Goal: Navigation & Orientation: Find specific page/section

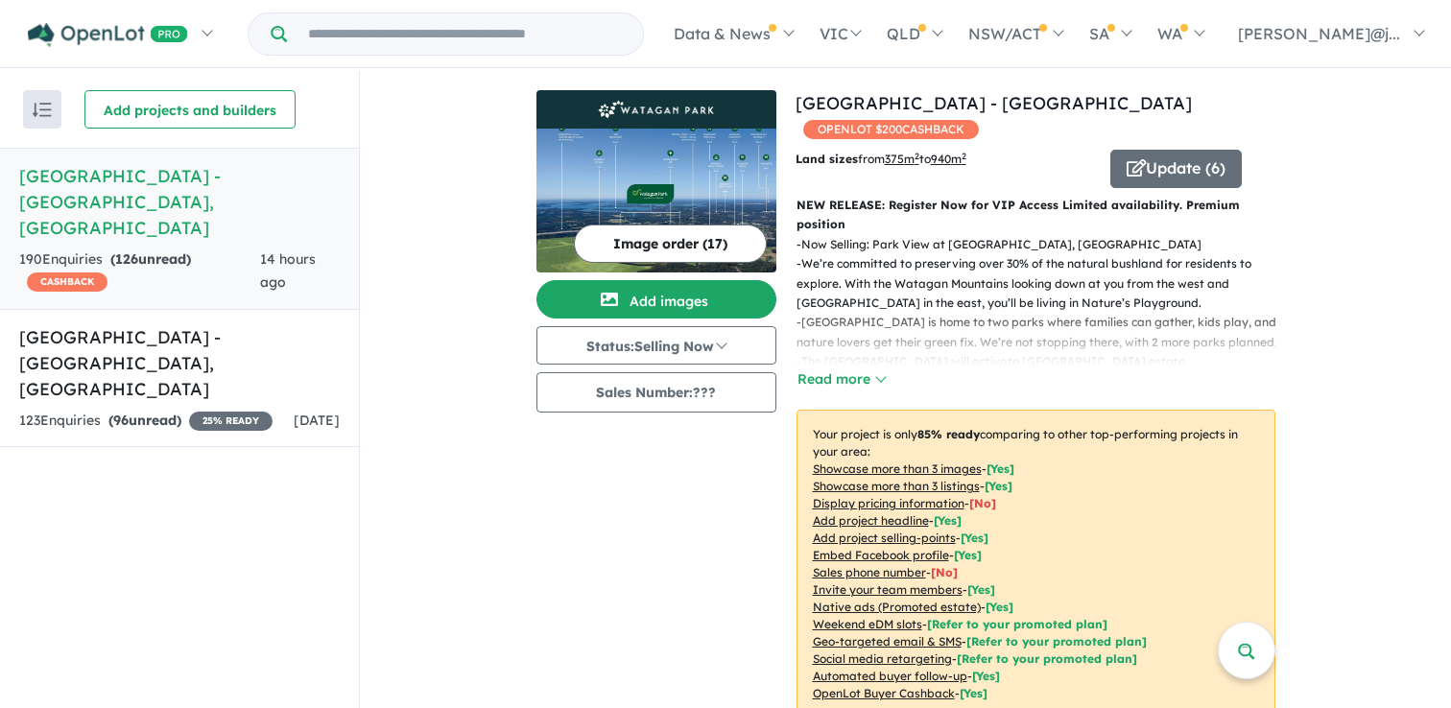
click at [262, 171] on h5 "Watagan Park Estate - Cooranbong , NSW" at bounding box center [179, 202] width 321 height 78
click at [155, 343] on h5 "[GEOGRAPHIC_DATA] - [GEOGRAPHIC_DATA] , [GEOGRAPHIC_DATA]" at bounding box center [179, 363] width 321 height 78
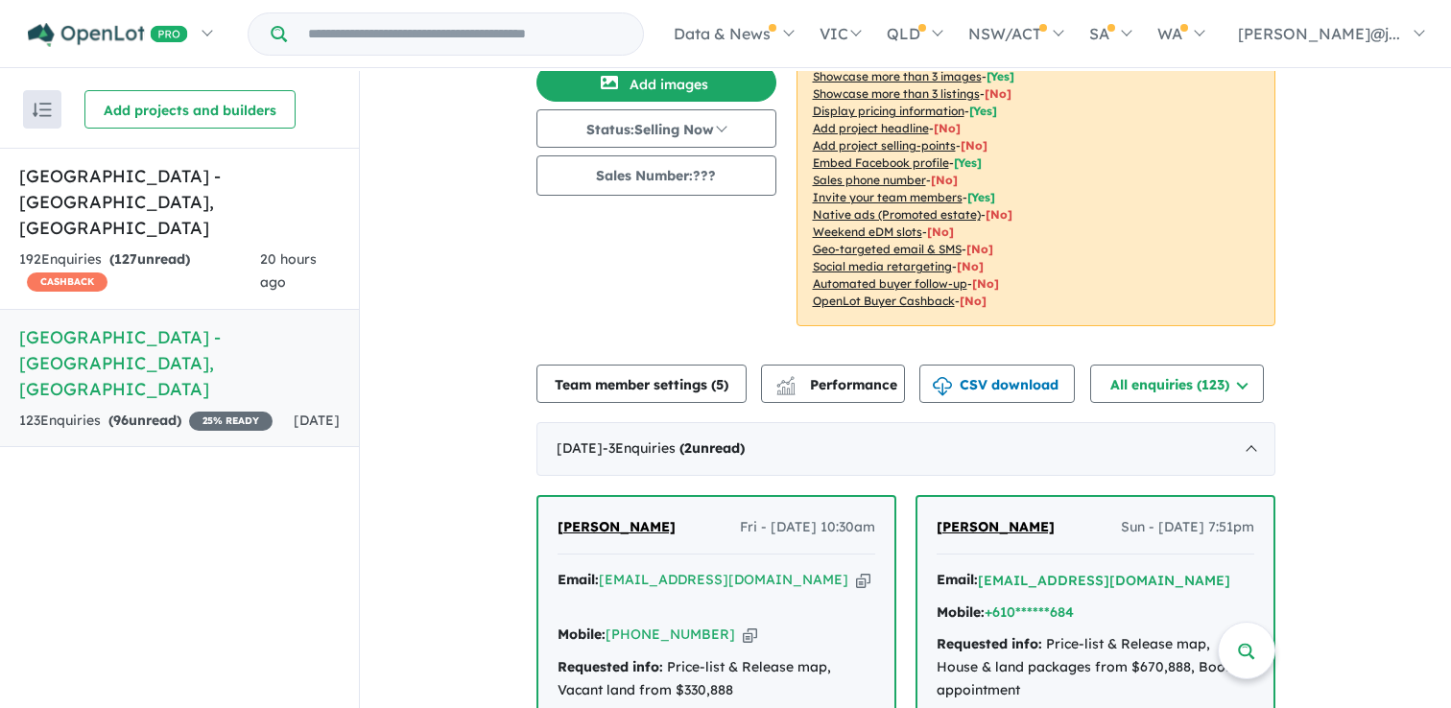
scroll to position [235, 0]
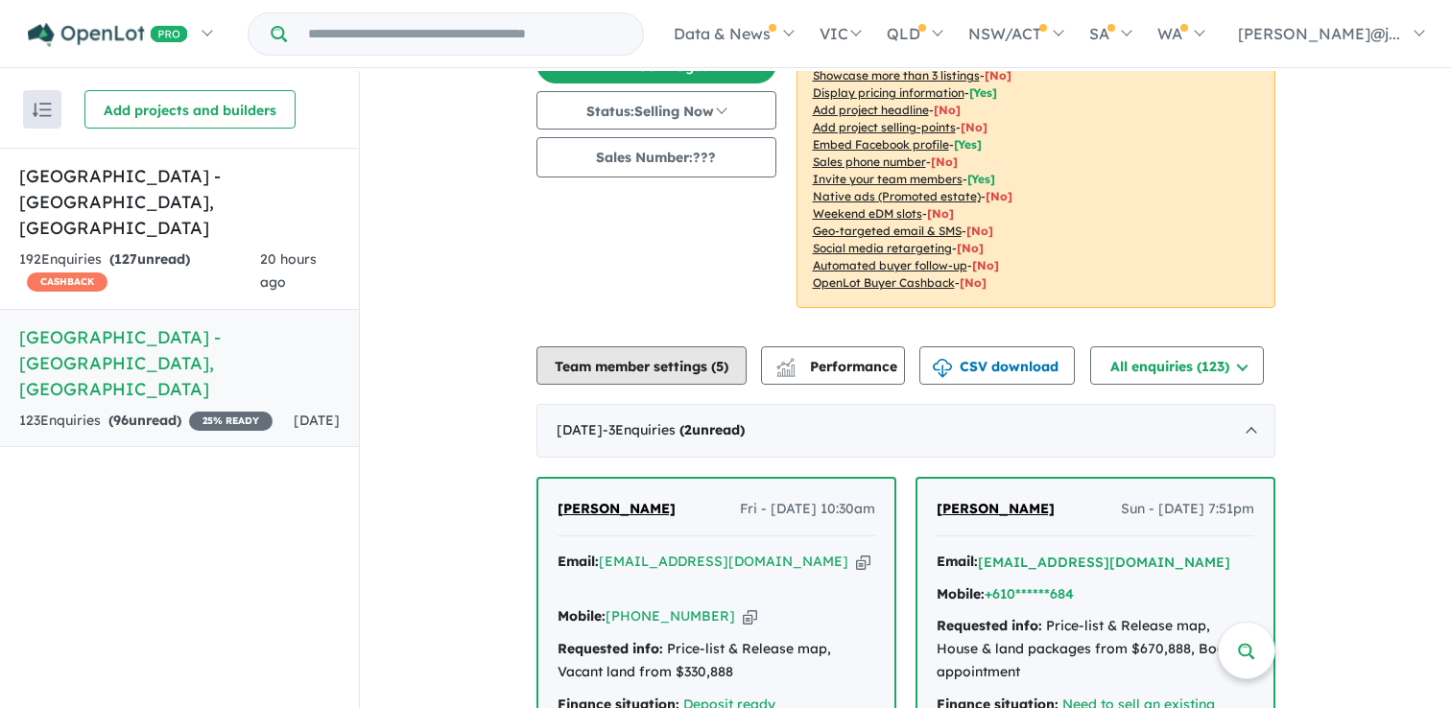
click at [700, 349] on button "Team member settings ( 5 )" at bounding box center [641, 365] width 210 height 38
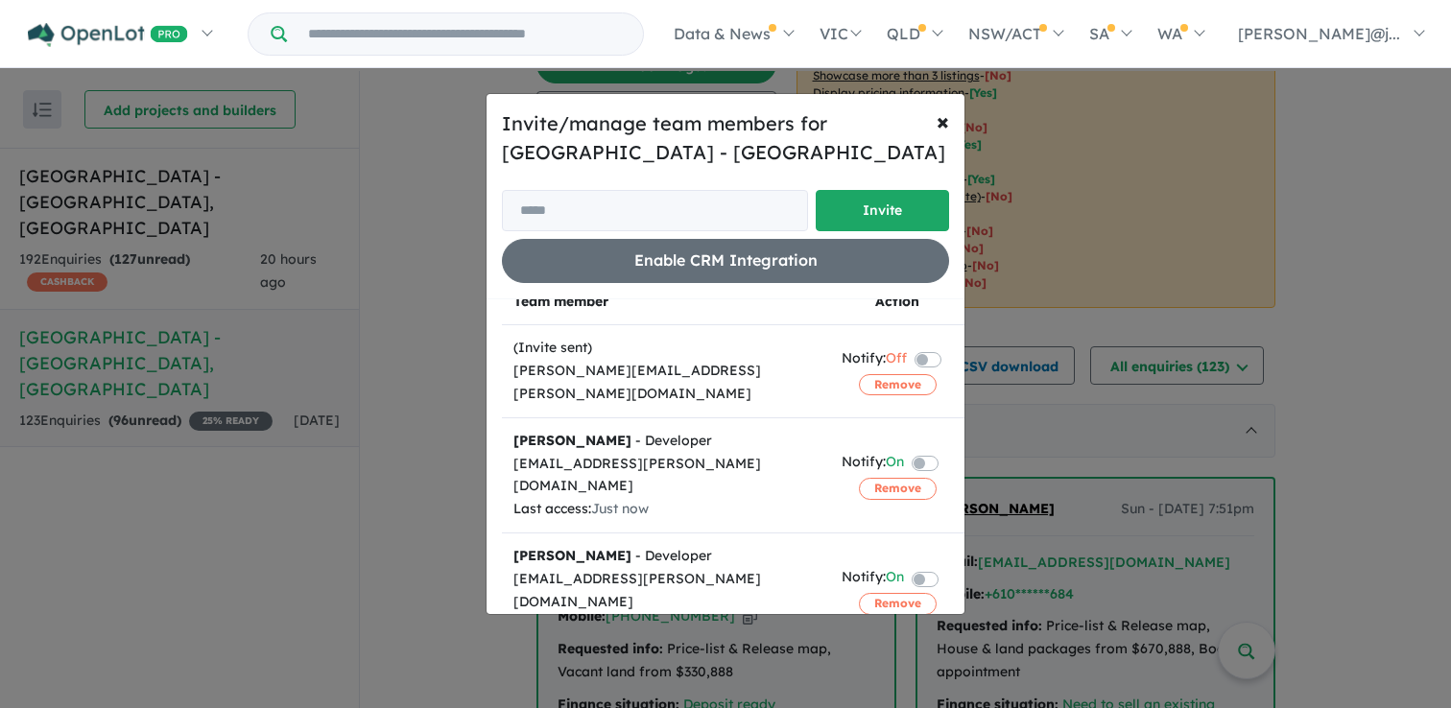
scroll to position [0, 0]
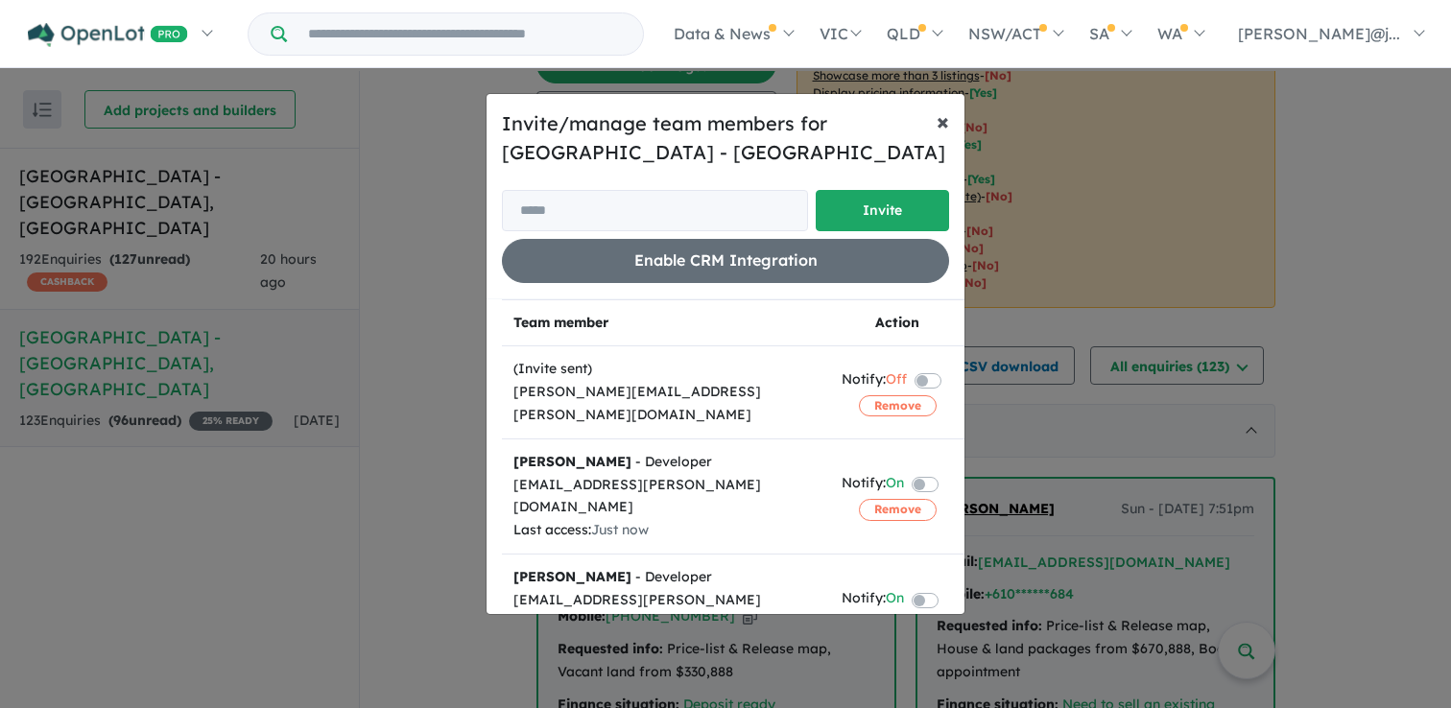
click at [942, 125] on span "×" at bounding box center [943, 121] width 12 height 29
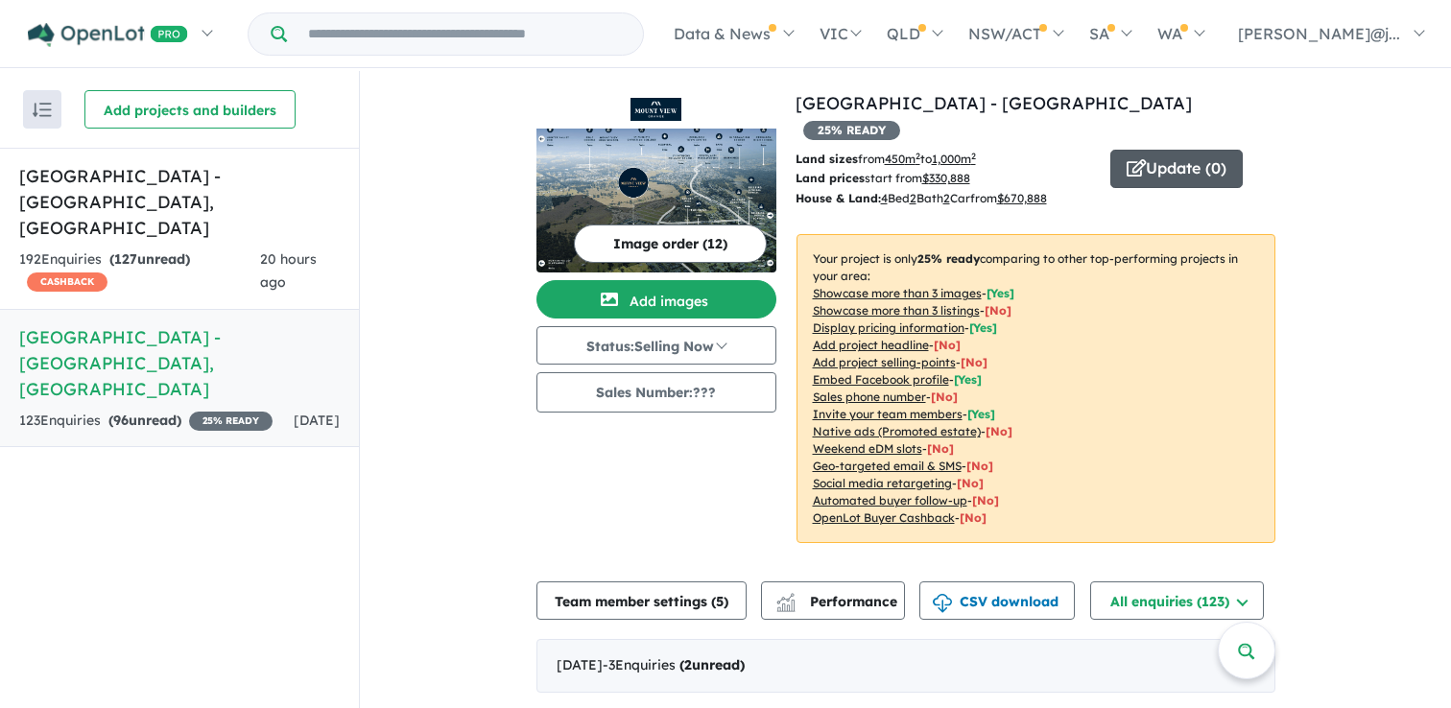
click at [1161, 150] on button "Update ( 0 )" at bounding box center [1176, 169] width 132 height 38
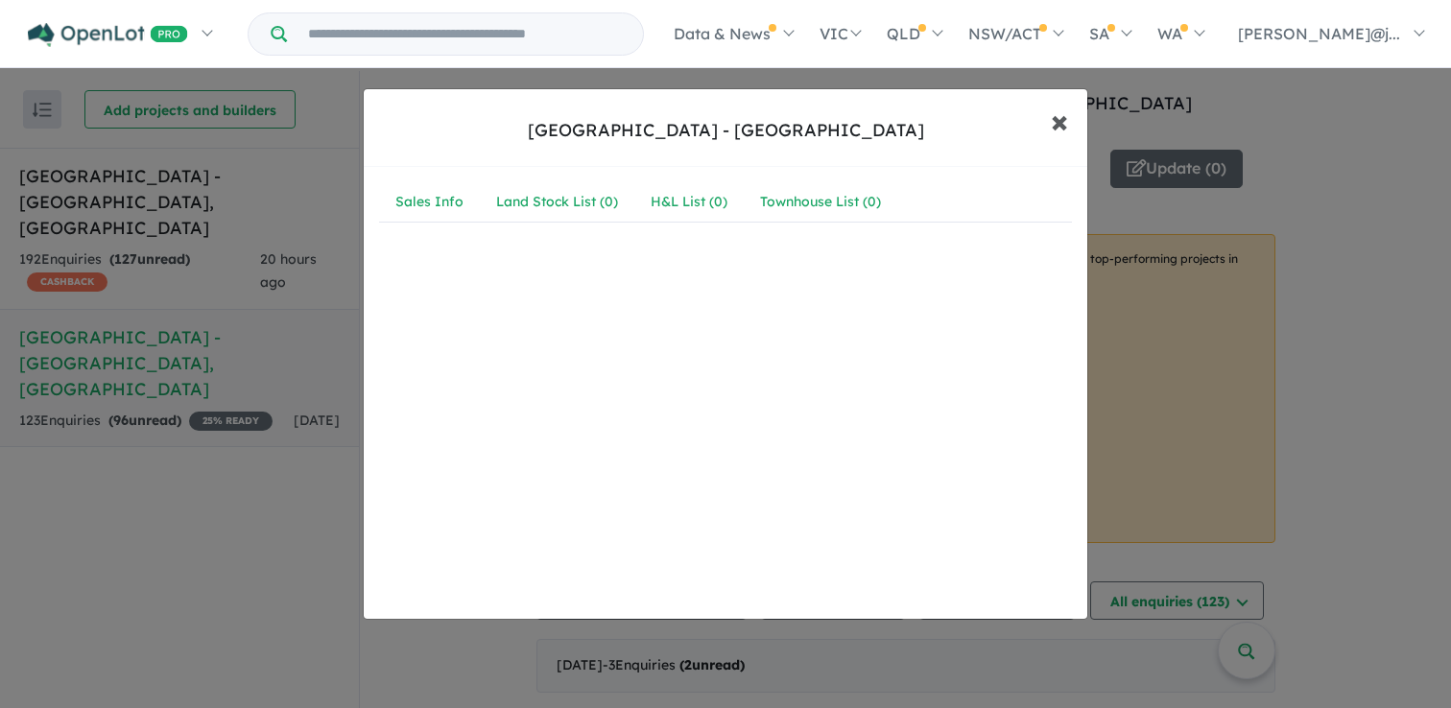
click at [1057, 131] on span "×" at bounding box center [1059, 120] width 17 height 41
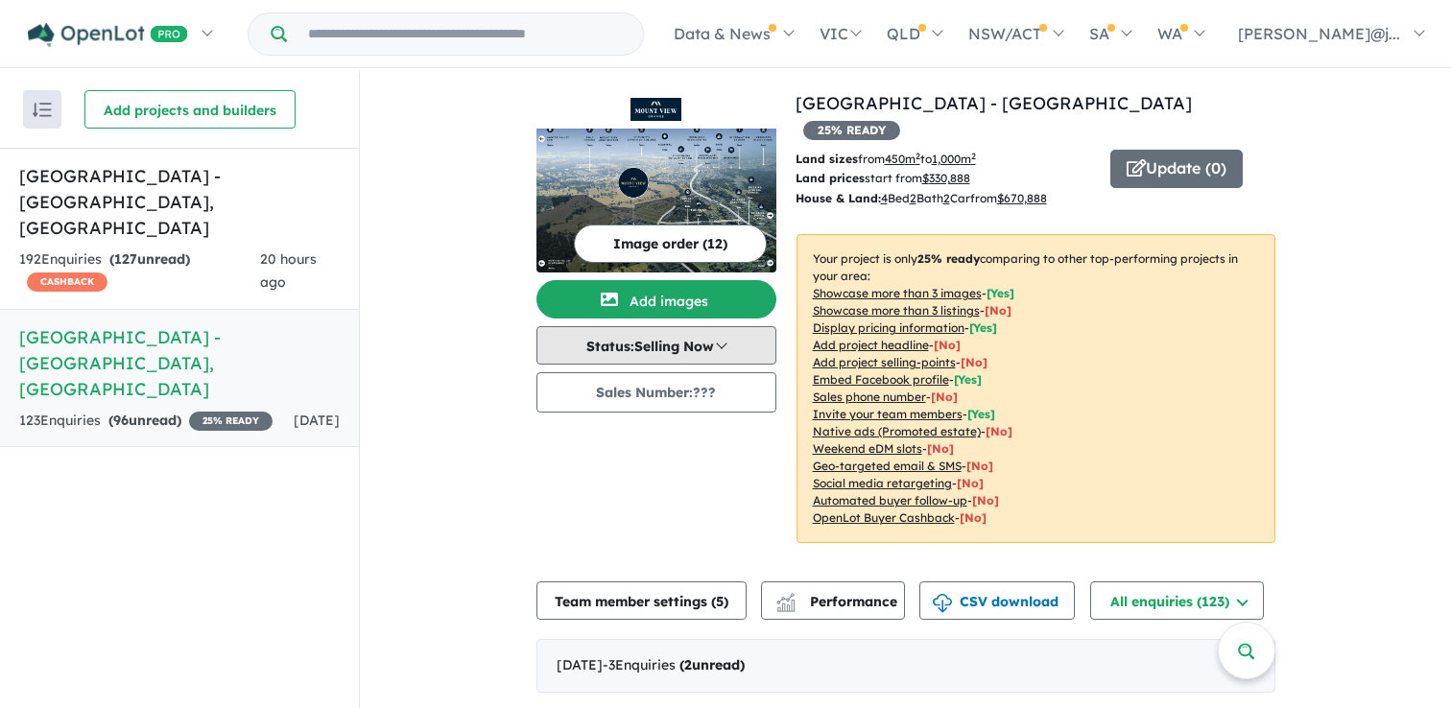
click at [717, 340] on button "Status: Selling Now" at bounding box center [656, 345] width 240 height 38
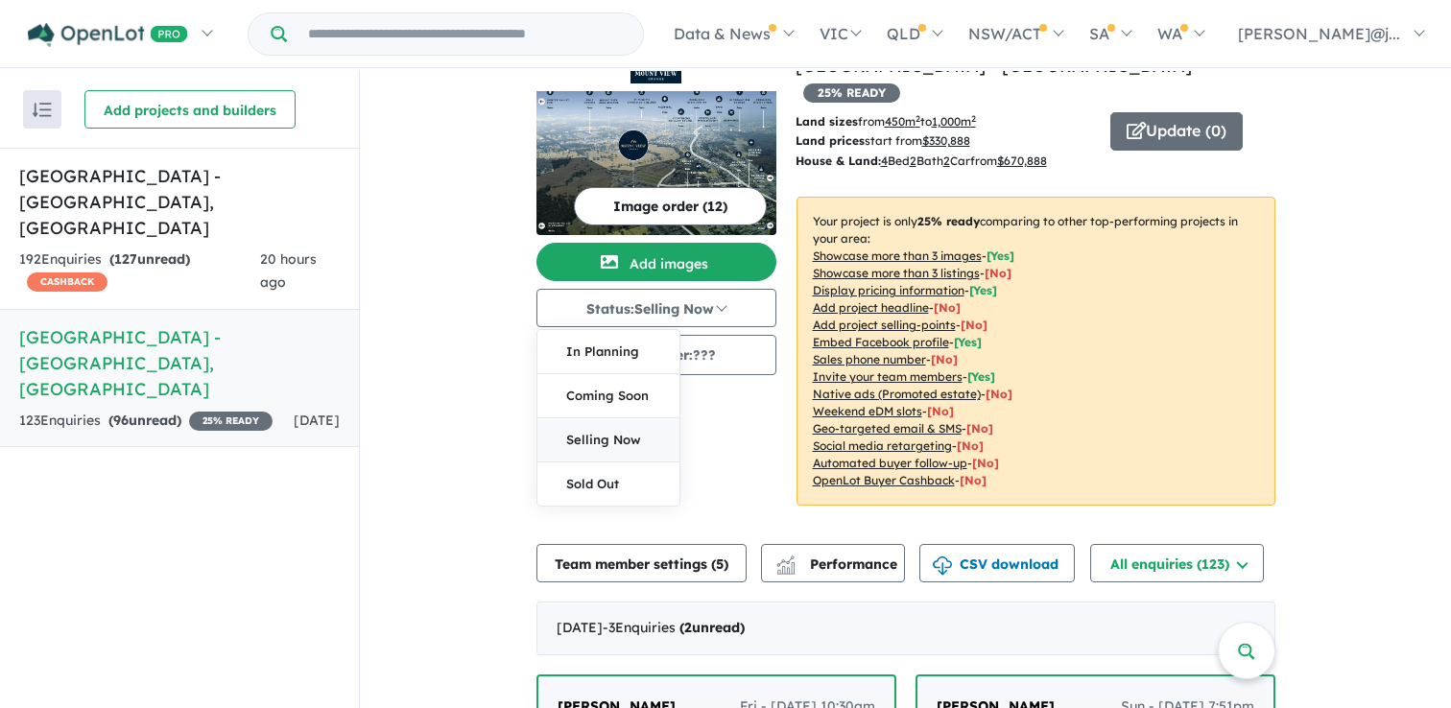
scroll to position [32, 0]
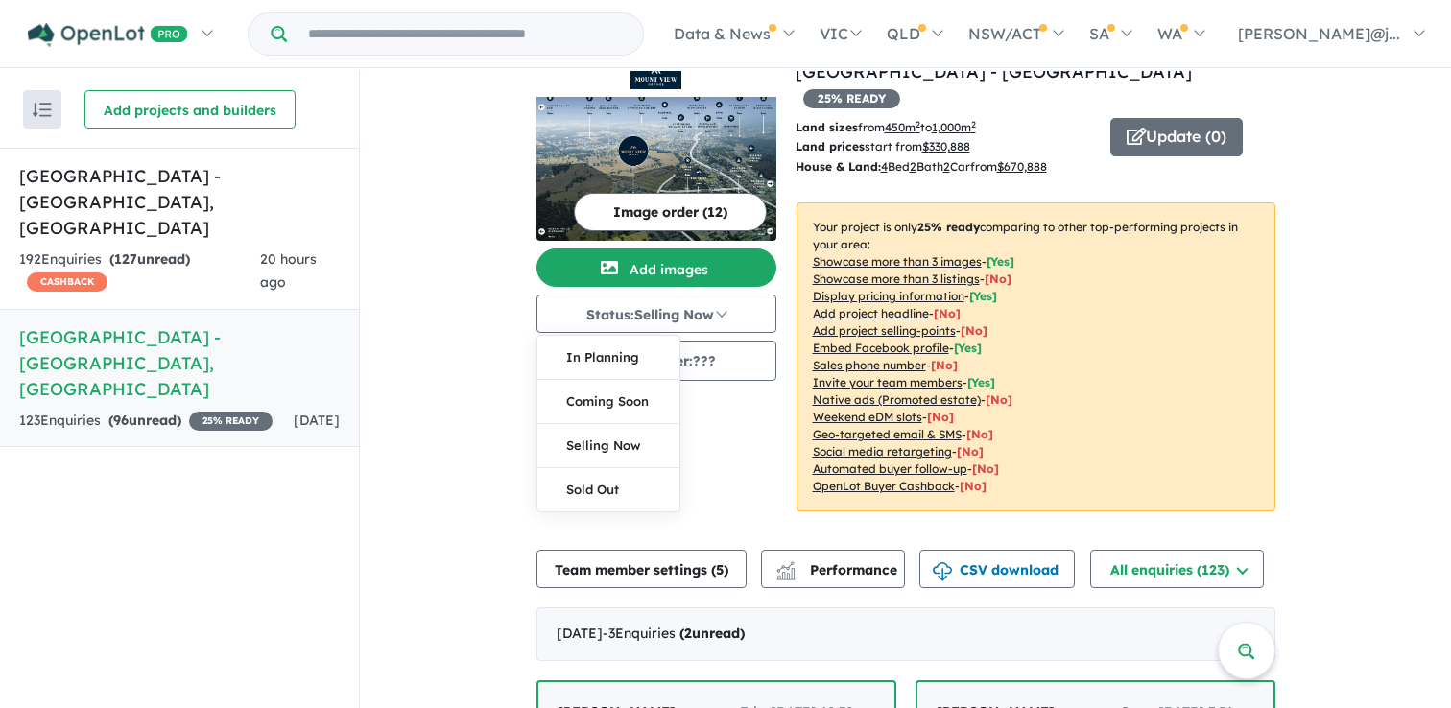
click at [716, 473] on div "Image order ( 12 ) Add images Status: Selling Now In Planning Coming Soon Selli…" at bounding box center [665, 297] width 259 height 476
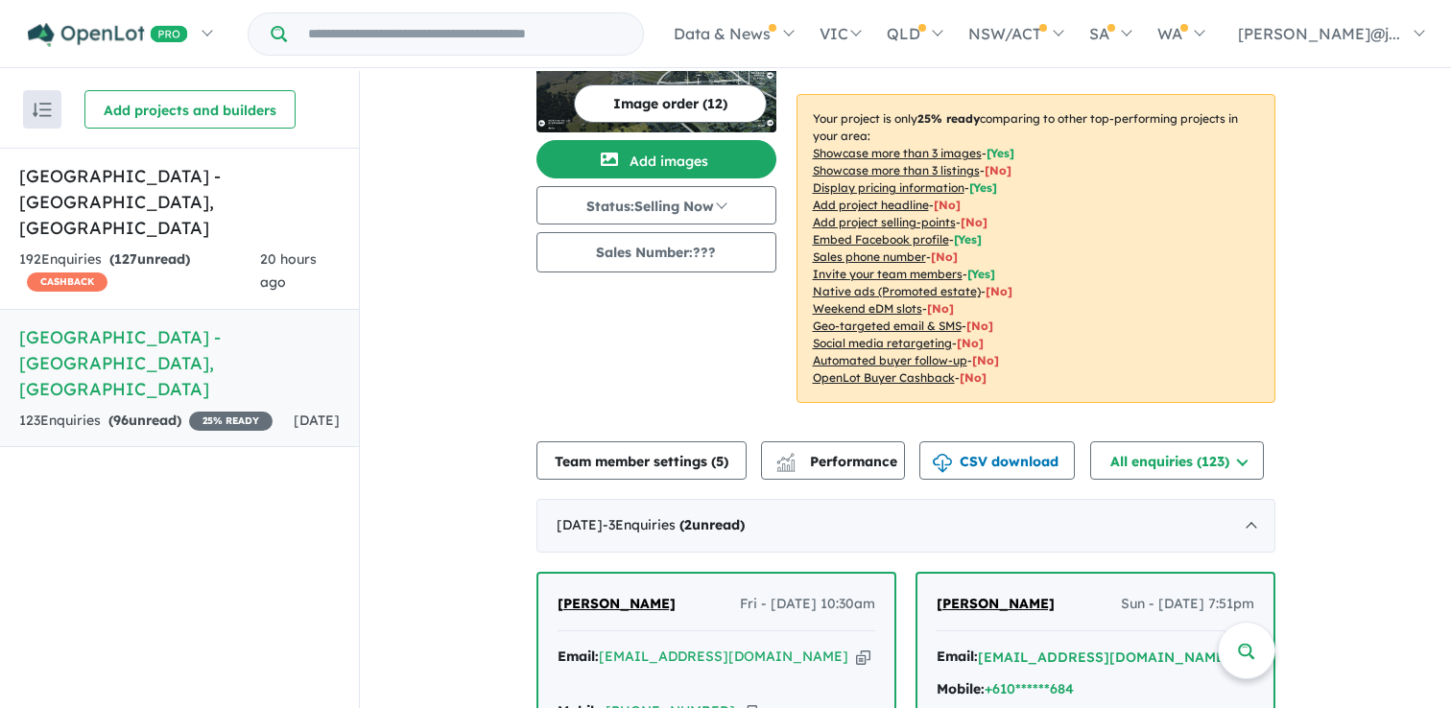
scroll to position [0, 0]
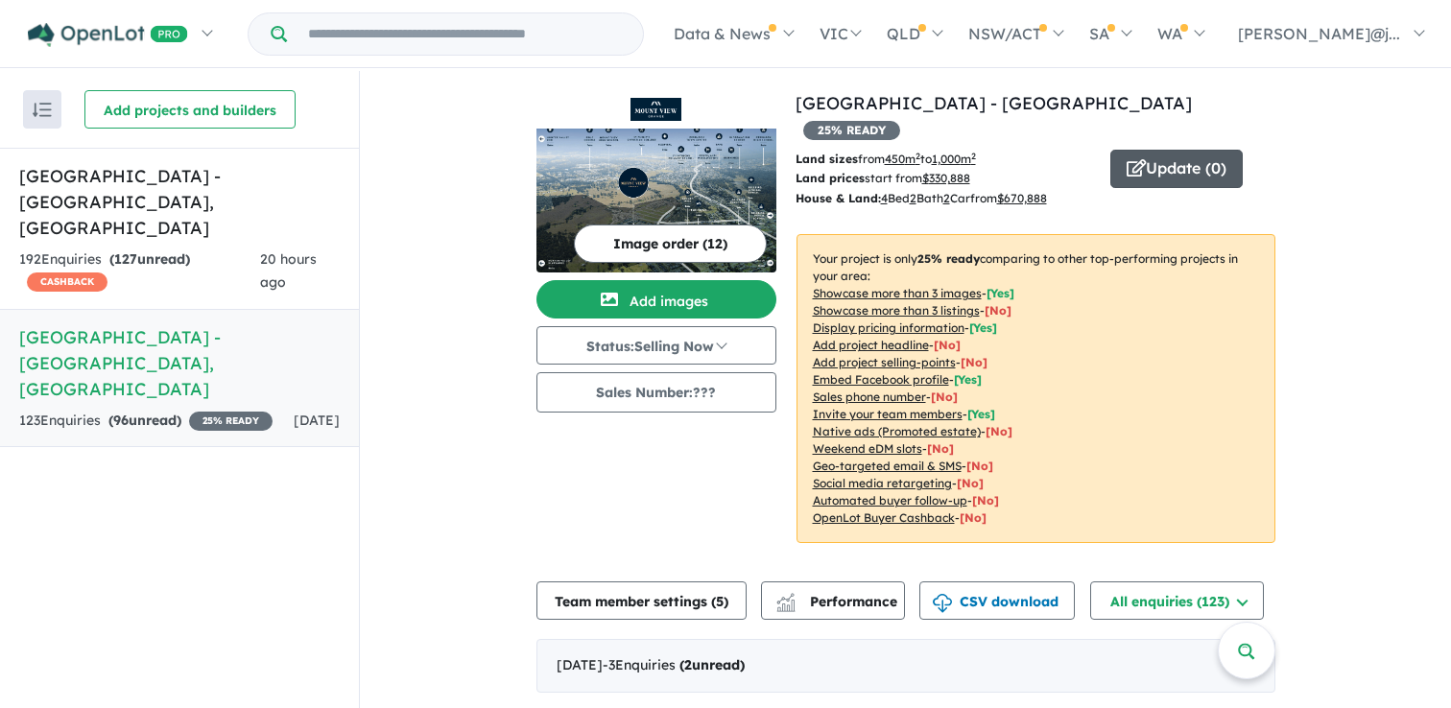
click at [1209, 150] on button "Update ( 0 )" at bounding box center [1176, 169] width 132 height 38
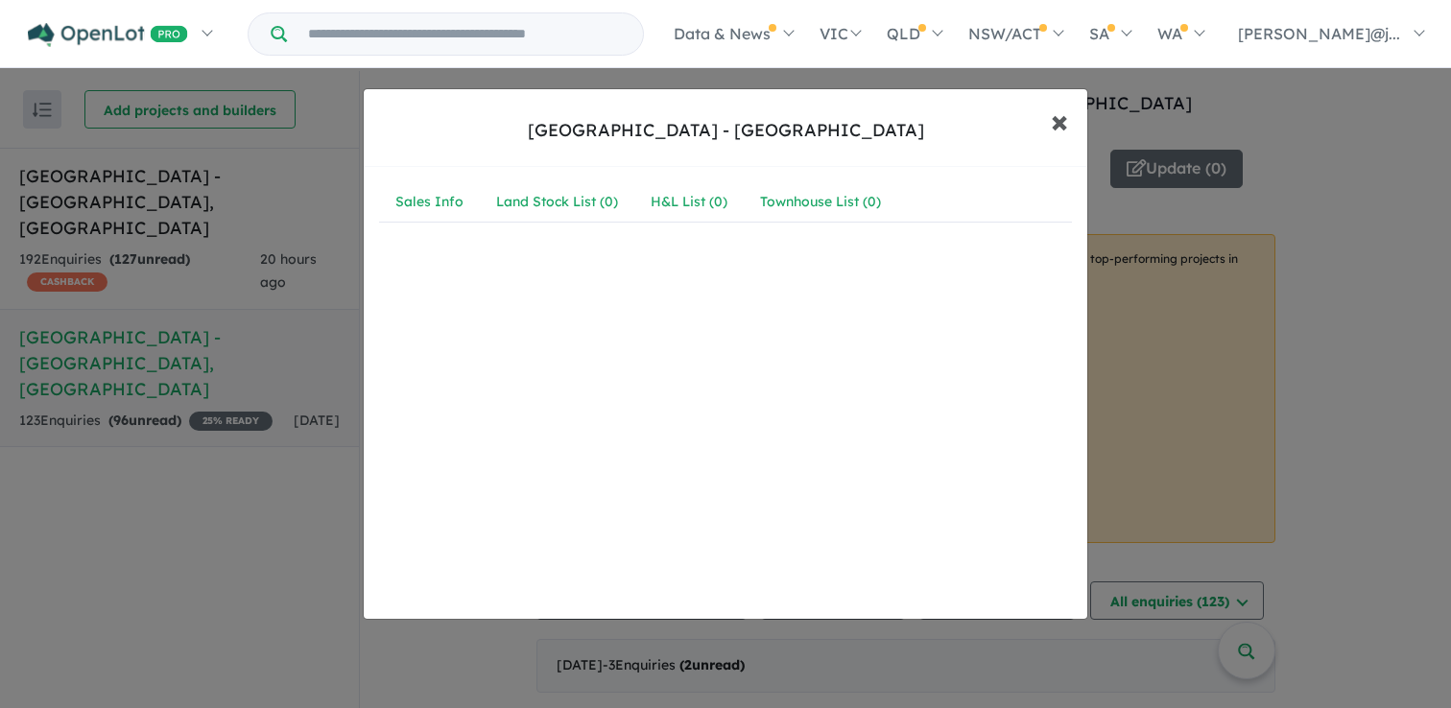
click at [1069, 121] on button "× Close" at bounding box center [1060, 121] width 56 height 52
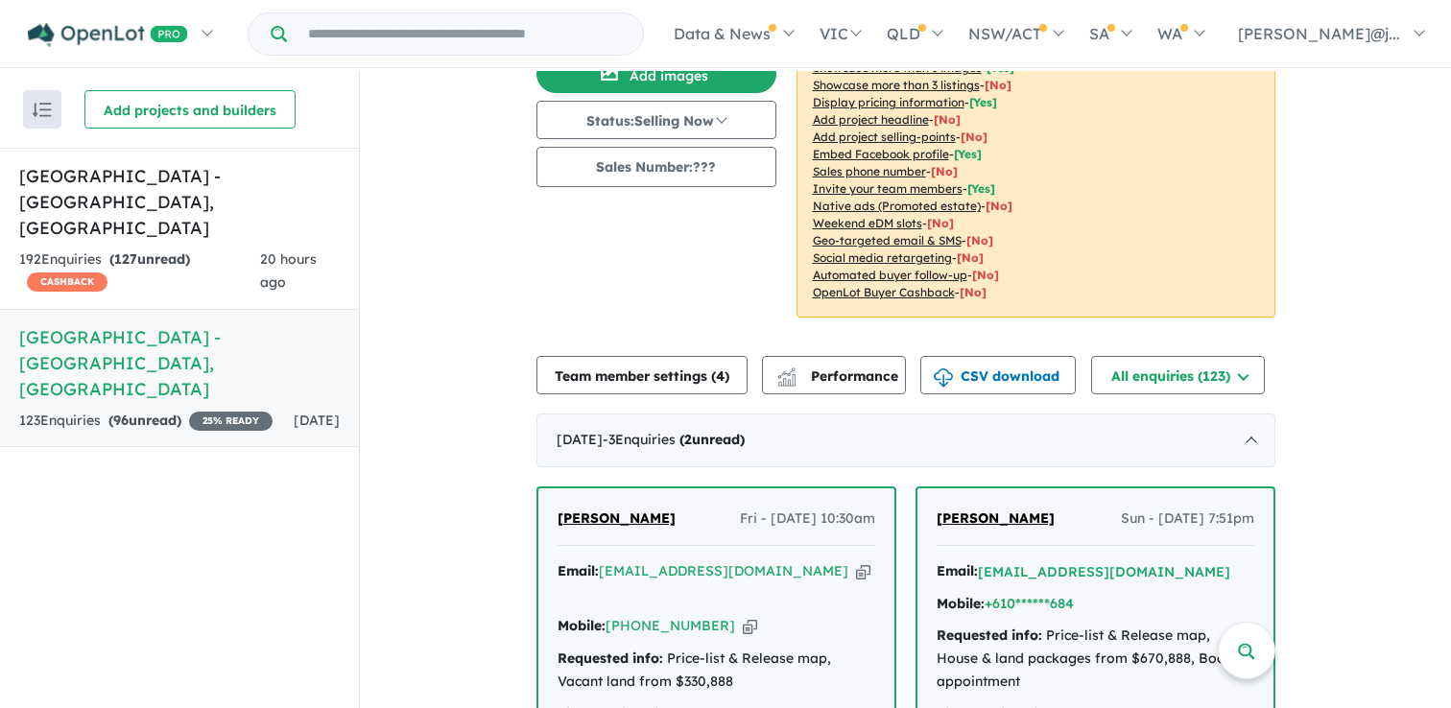
scroll to position [237, 0]
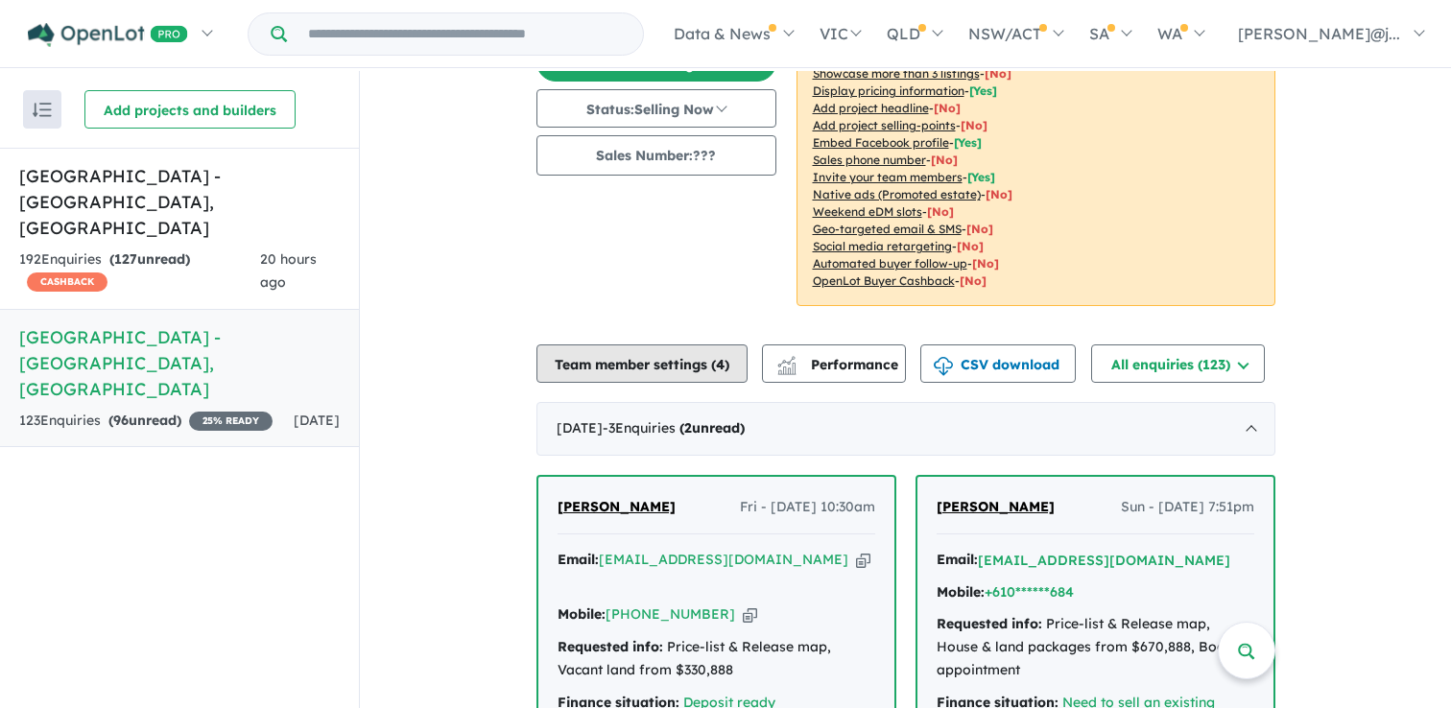
click at [648, 346] on button "Team member settings ( 4 )" at bounding box center [641, 364] width 211 height 38
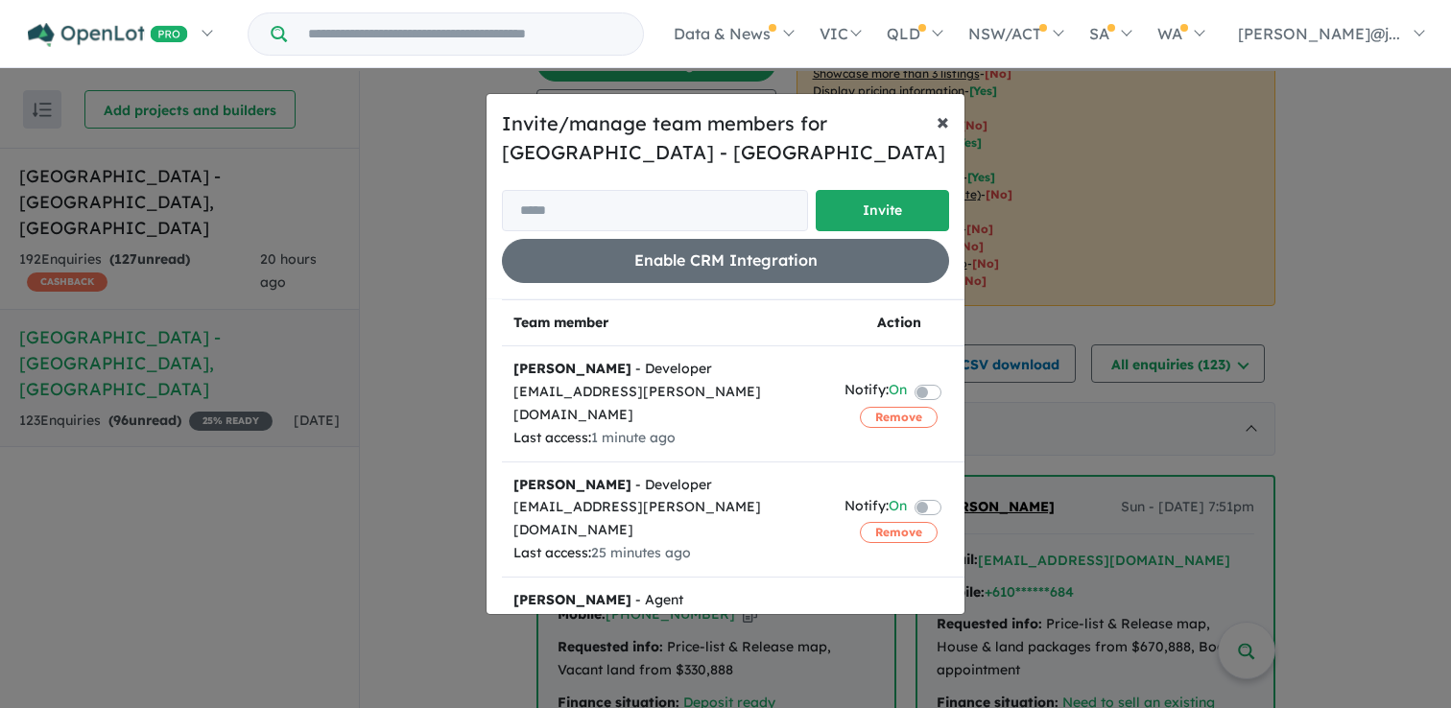
click at [943, 126] on span "×" at bounding box center [943, 121] width 12 height 29
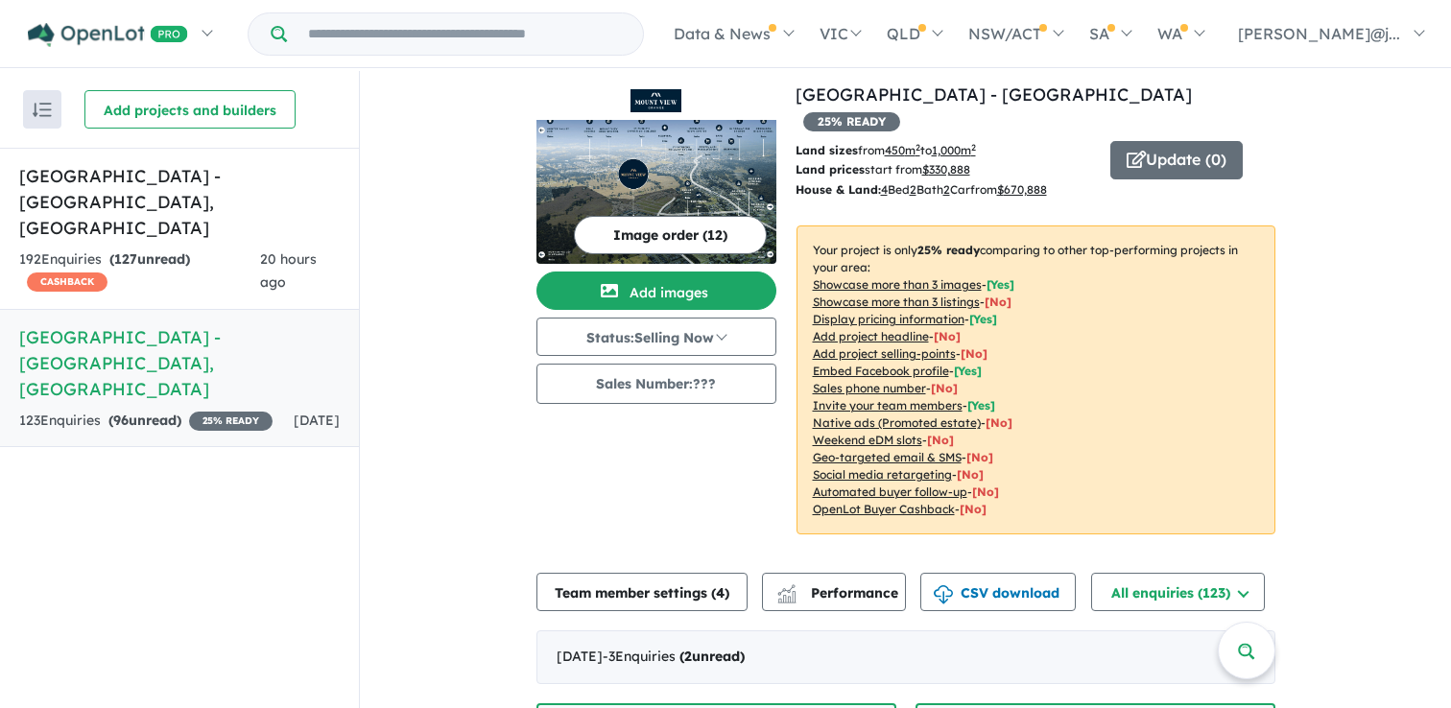
scroll to position [0, 0]
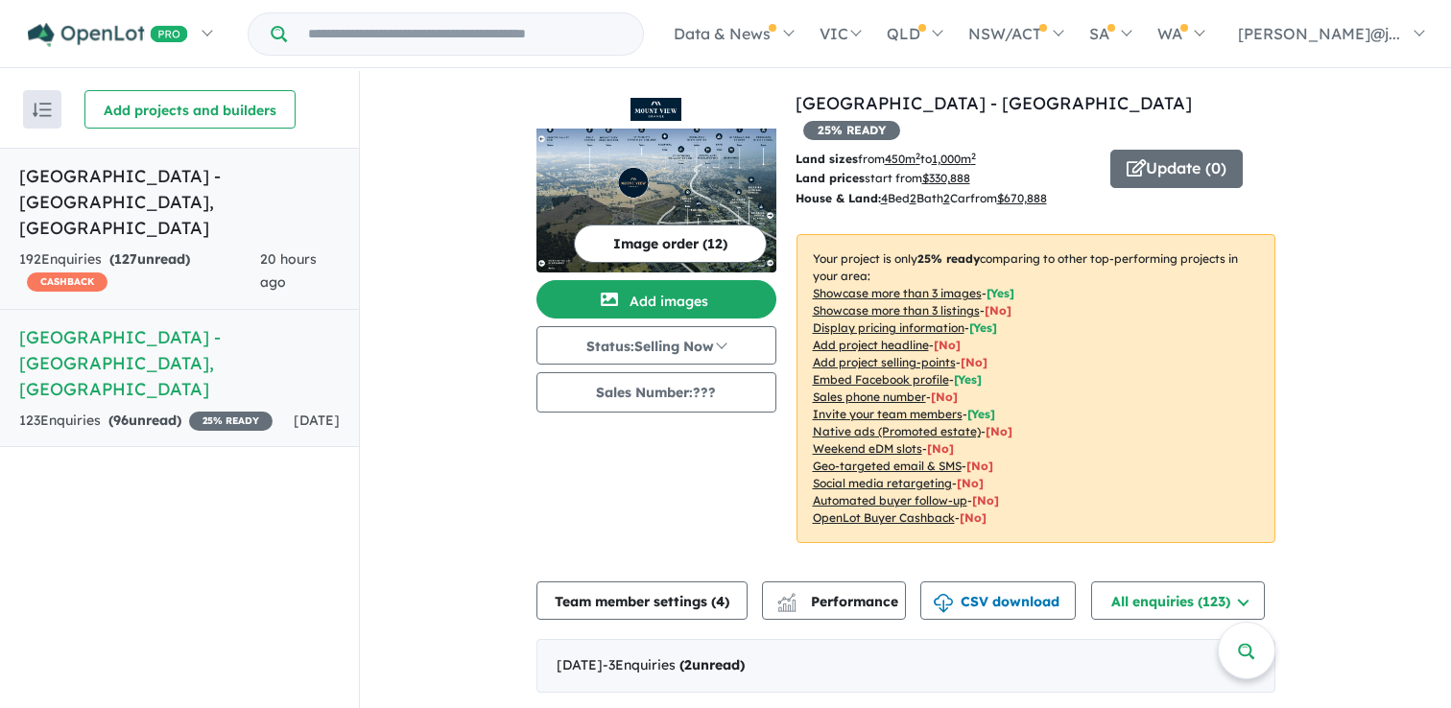
click at [84, 273] on span "CASHBACK" at bounding box center [67, 282] width 81 height 19
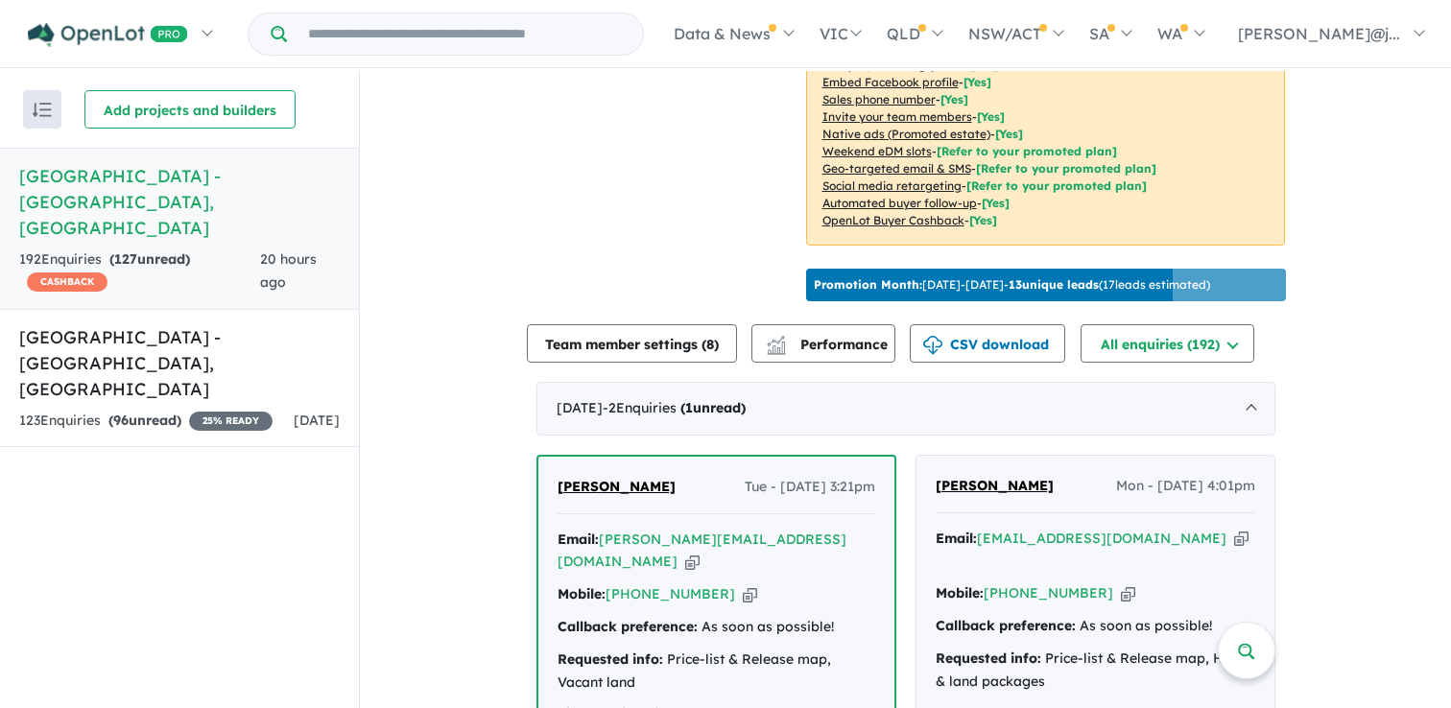
scroll to position [497, 0]
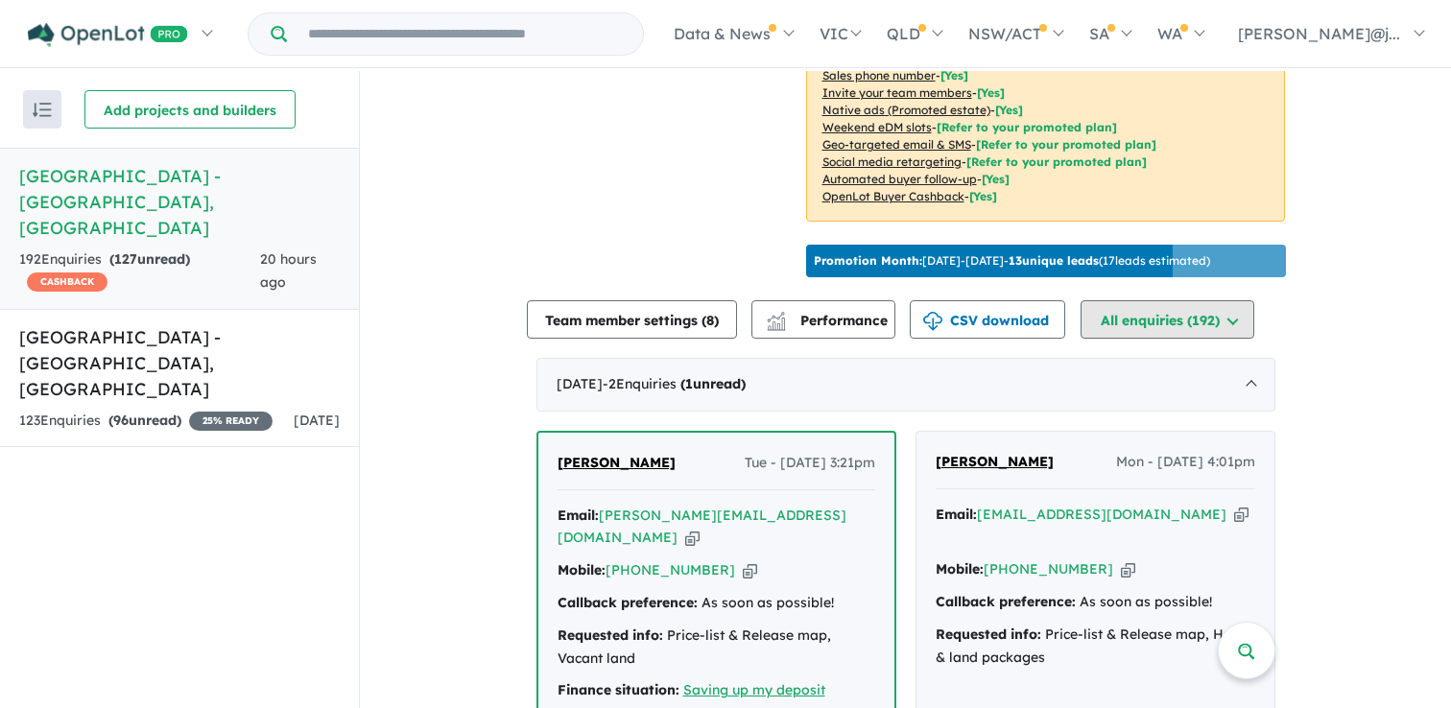
click at [1253, 339] on button "All enquiries ( 192 )" at bounding box center [1168, 319] width 174 height 38
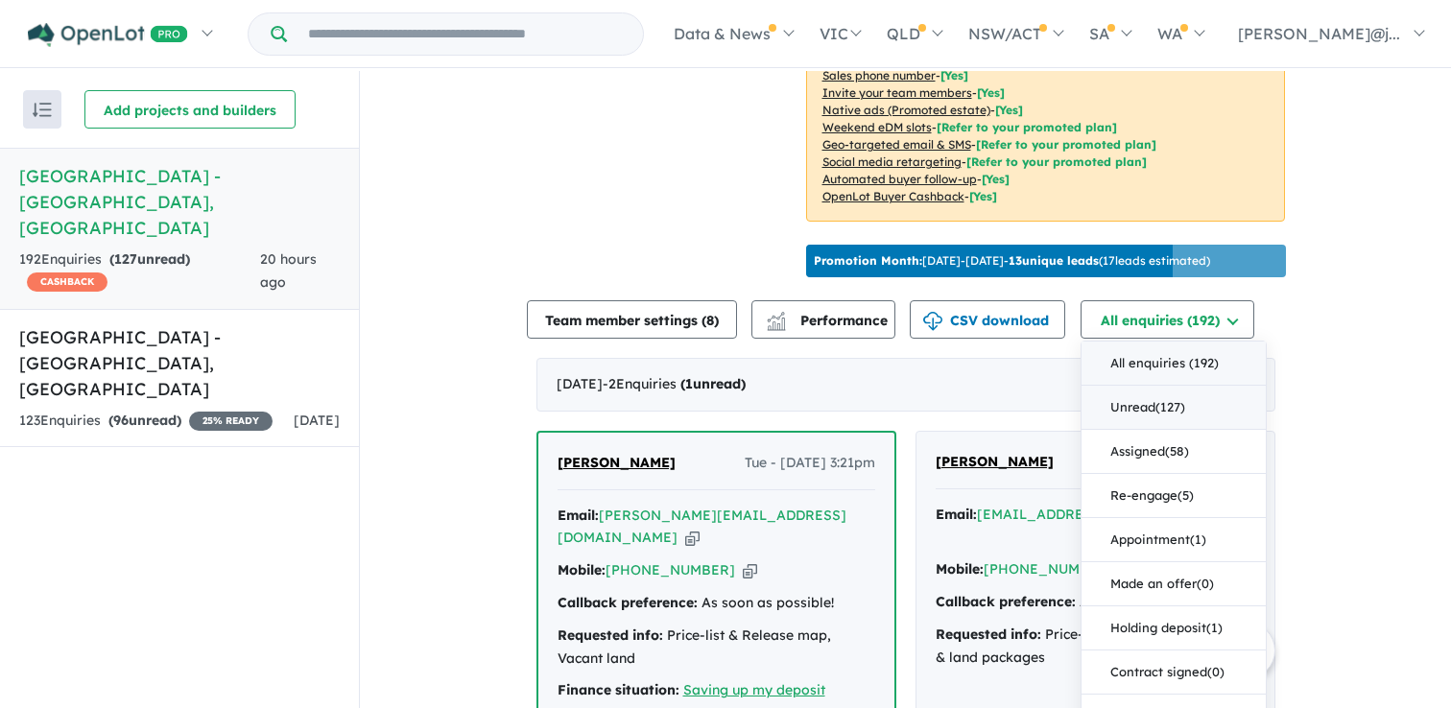
click at [1216, 430] on button "Unread ( 127 )" at bounding box center [1174, 408] width 184 height 44
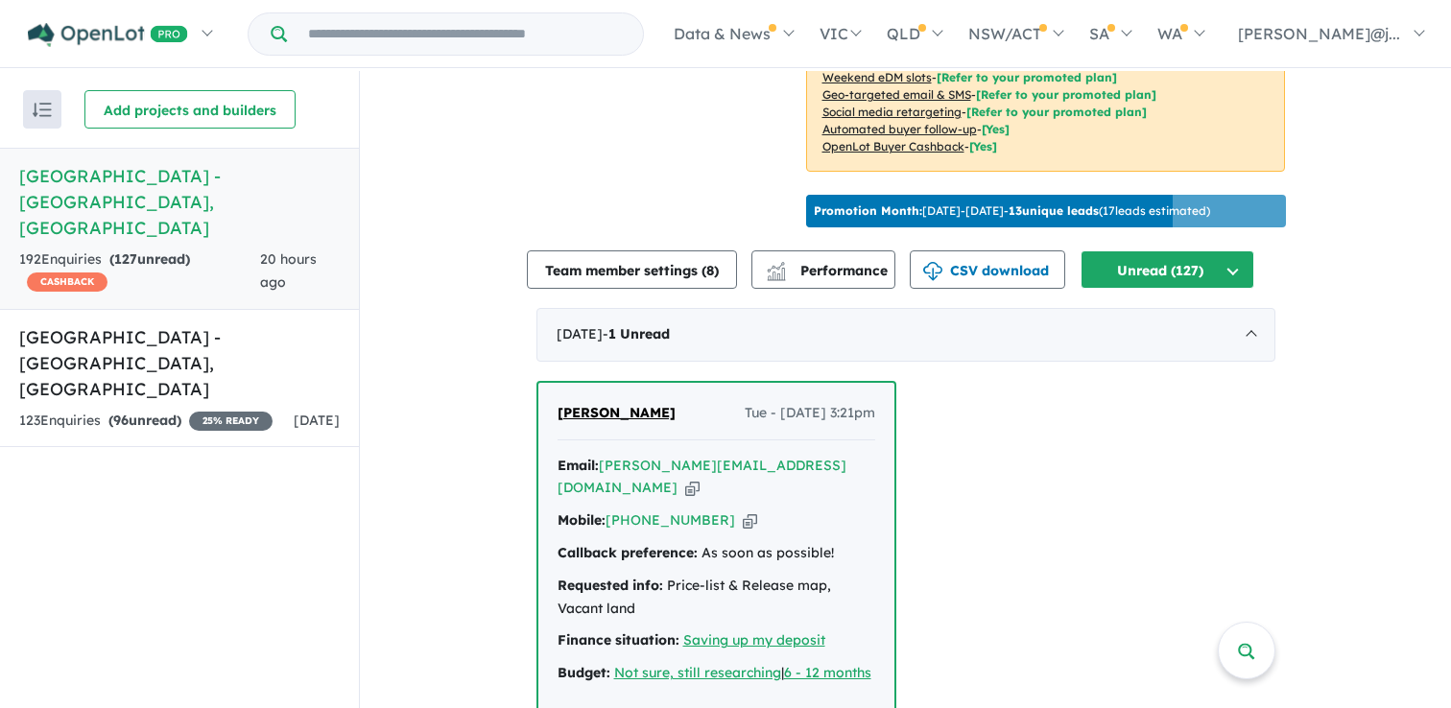
scroll to position [548, 0]
click at [1245, 351] on div "[DATE] - 1 Unread" at bounding box center [905, 334] width 739 height 54
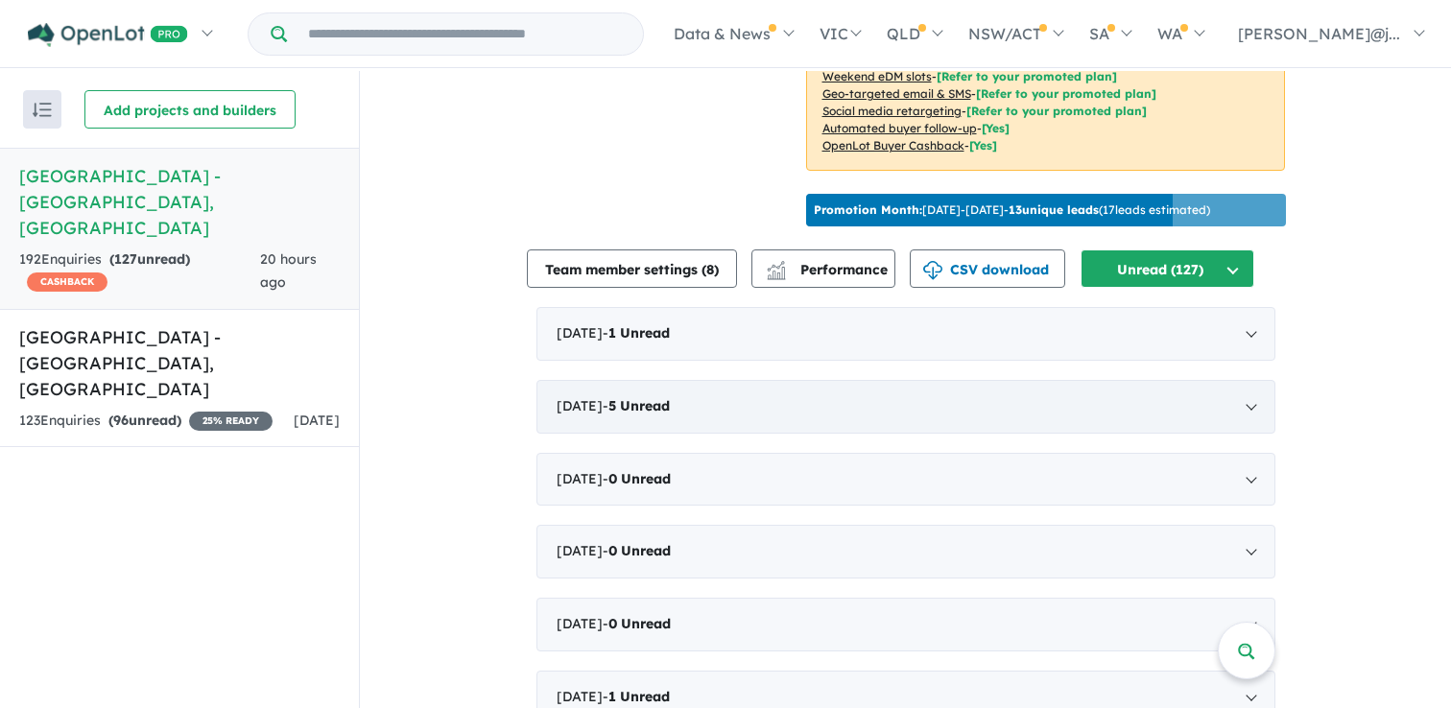
click at [1248, 417] on div "[DATE] - 5 Unread" at bounding box center [905, 407] width 739 height 54
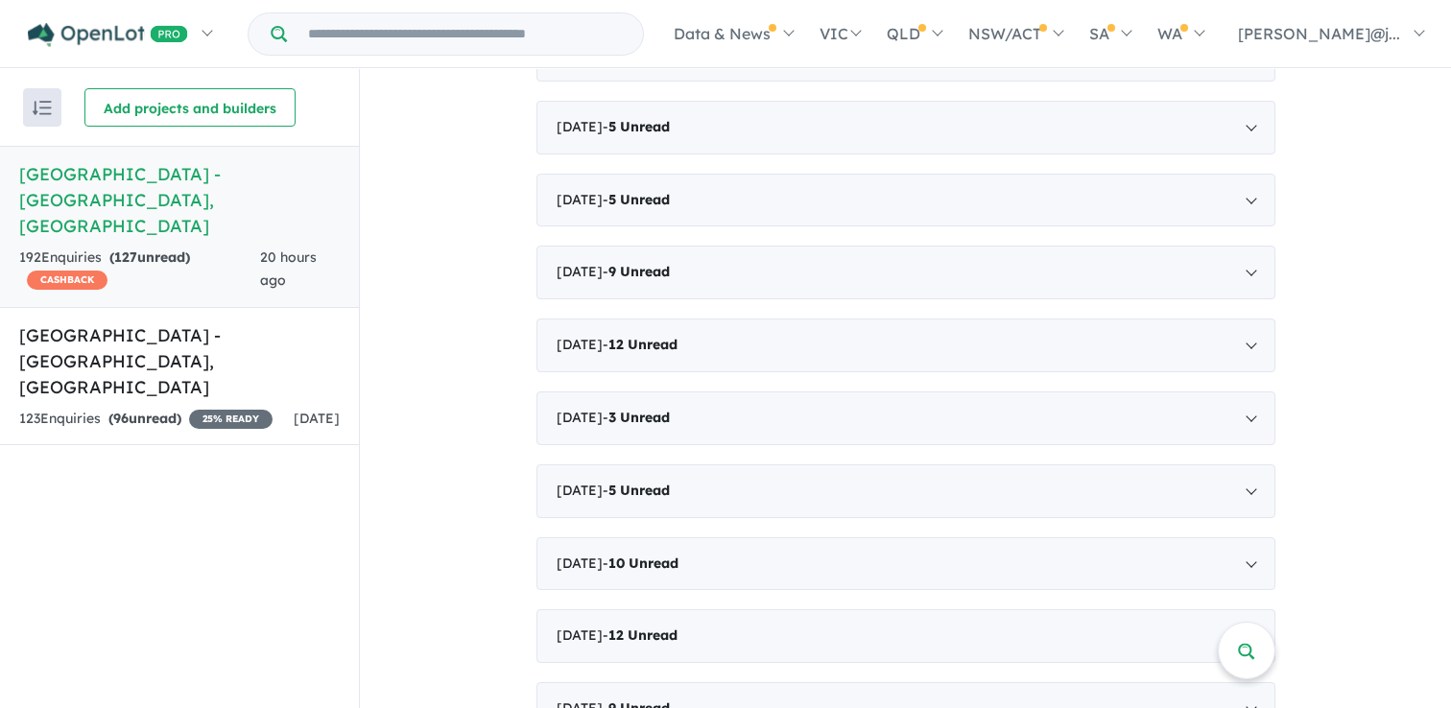
scroll to position [4721, 0]
click at [212, 336] on h5 "[GEOGRAPHIC_DATA] - [GEOGRAPHIC_DATA] , [GEOGRAPHIC_DATA]" at bounding box center [179, 361] width 321 height 78
